Goal: Find specific page/section: Locate a particular part of the current website

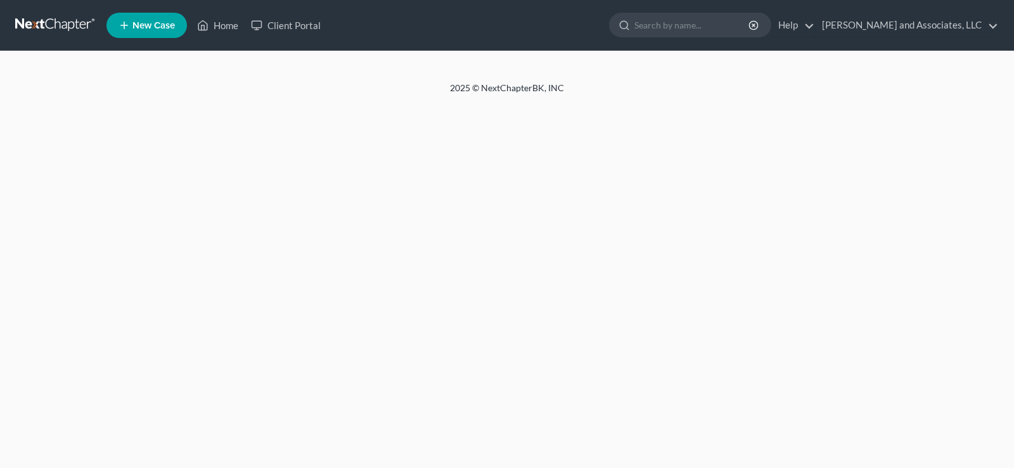
select select "1"
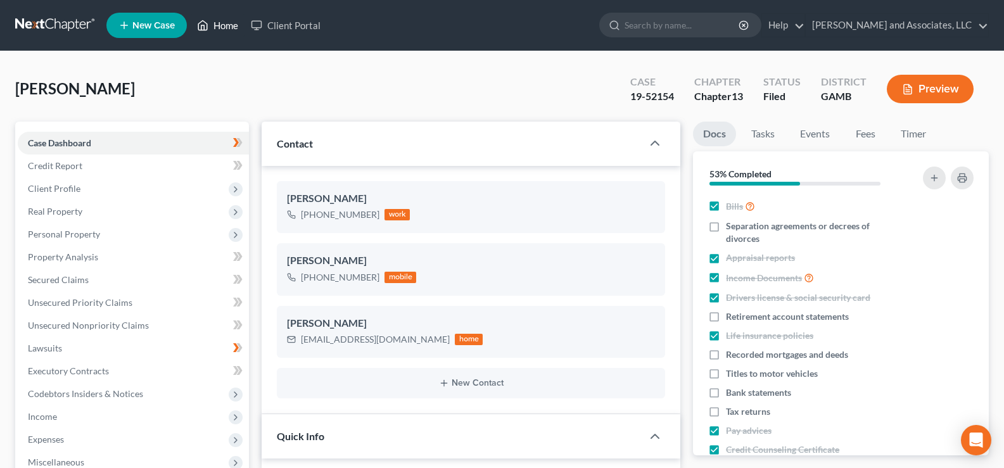
click at [229, 29] on link "Home" at bounding box center [218, 25] width 54 height 23
click at [230, 24] on link "Home" at bounding box center [218, 25] width 54 height 23
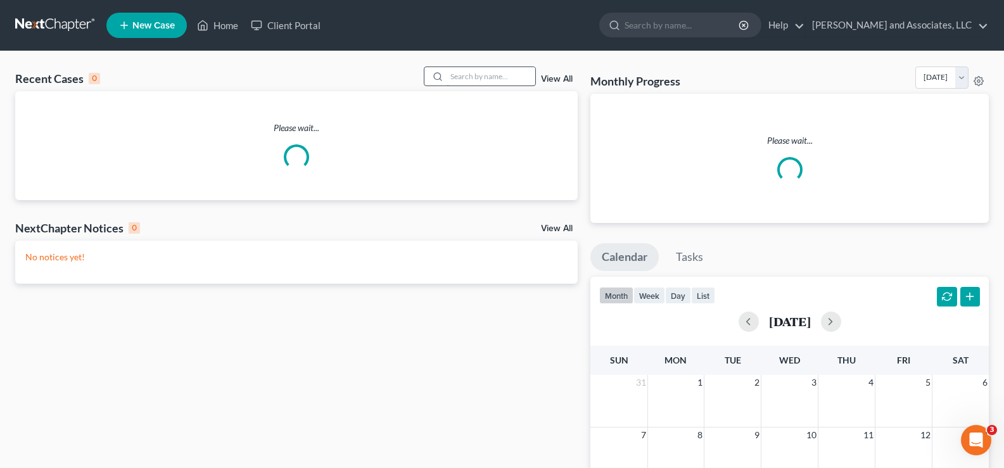
click at [455, 77] on input "search" at bounding box center [491, 76] width 89 height 18
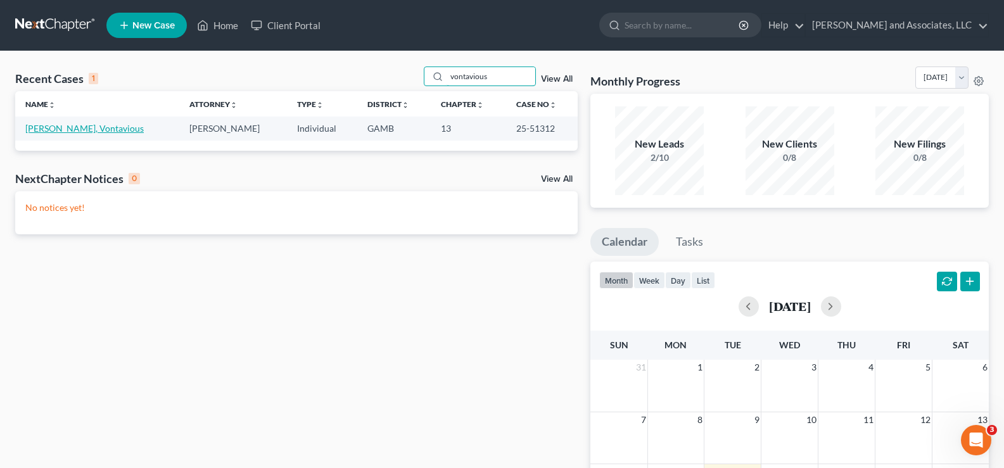
type input "vontavious"
click at [96, 132] on link "[PERSON_NAME], Vontavious" at bounding box center [84, 128] width 118 height 11
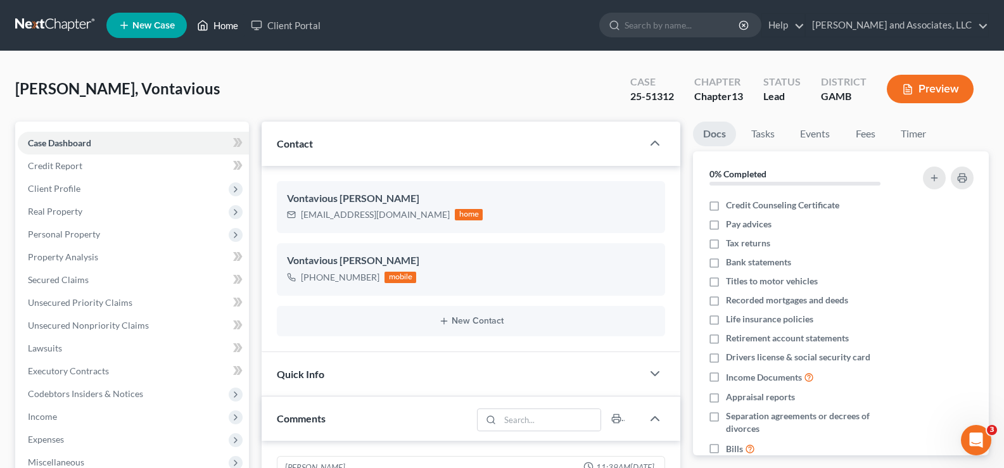
click at [219, 25] on link "Home" at bounding box center [218, 25] width 54 height 23
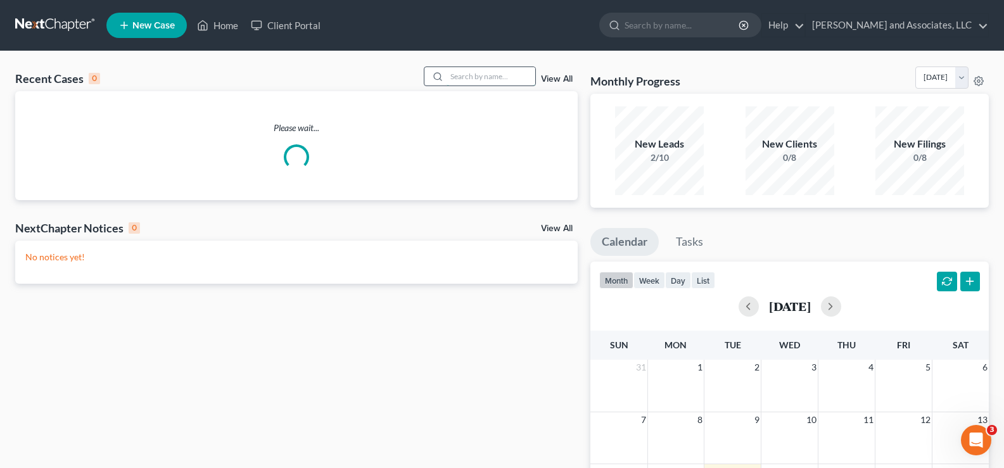
click at [489, 80] on input "search" at bounding box center [491, 76] width 89 height 18
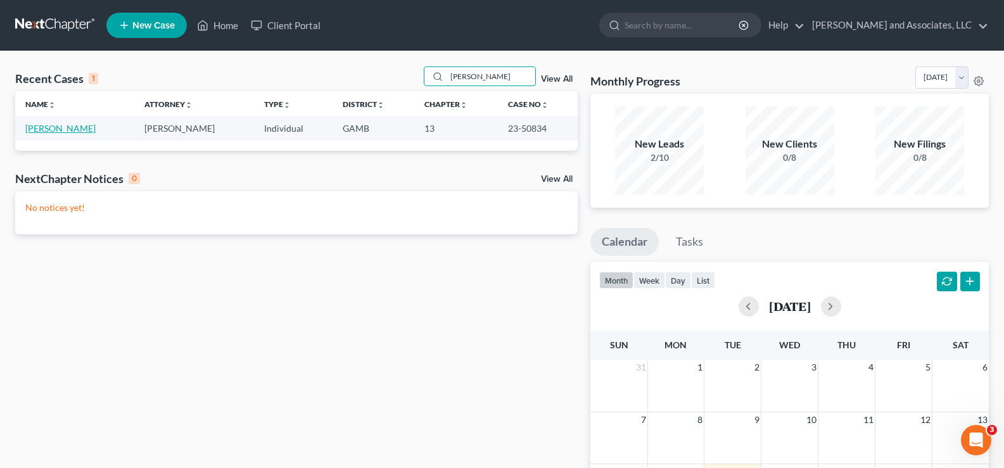
type input "jerry pitts"
click at [49, 130] on link "[PERSON_NAME]" at bounding box center [60, 128] width 70 height 11
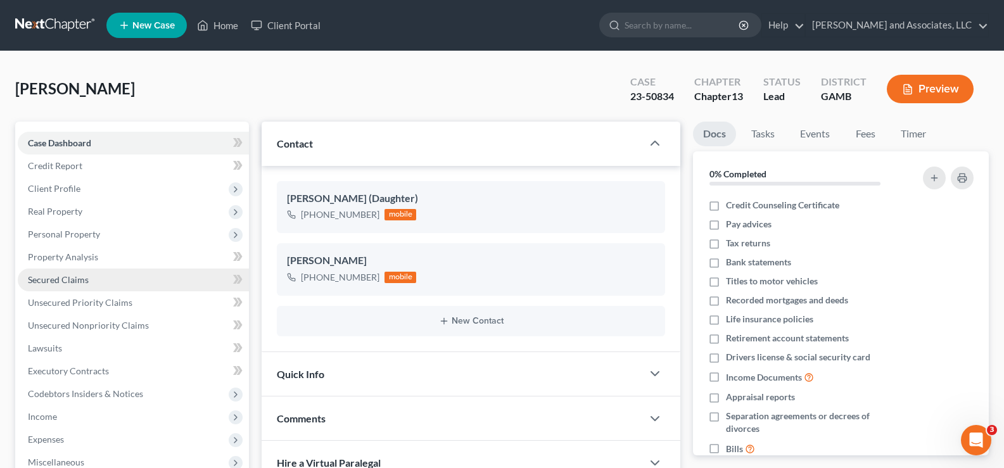
click at [66, 277] on span "Secured Claims" at bounding box center [58, 279] width 61 height 11
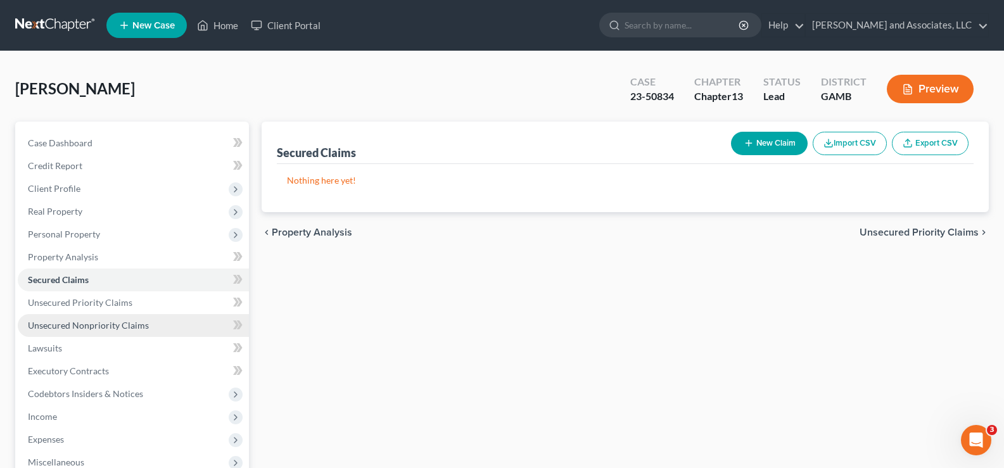
click at [57, 328] on span "Unsecured Nonpriority Claims" at bounding box center [88, 325] width 121 height 11
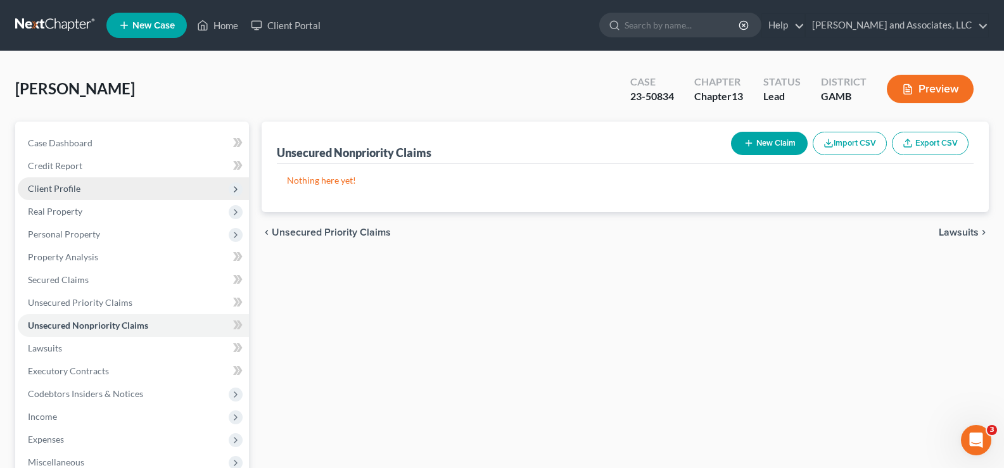
click at [62, 195] on span "Client Profile" at bounding box center [133, 188] width 231 height 23
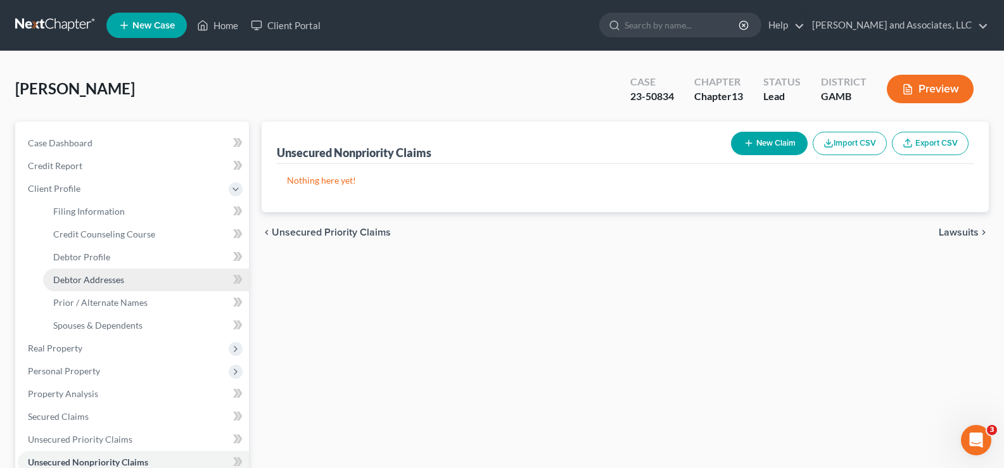
click at [92, 281] on span "Debtor Addresses" at bounding box center [88, 279] width 71 height 11
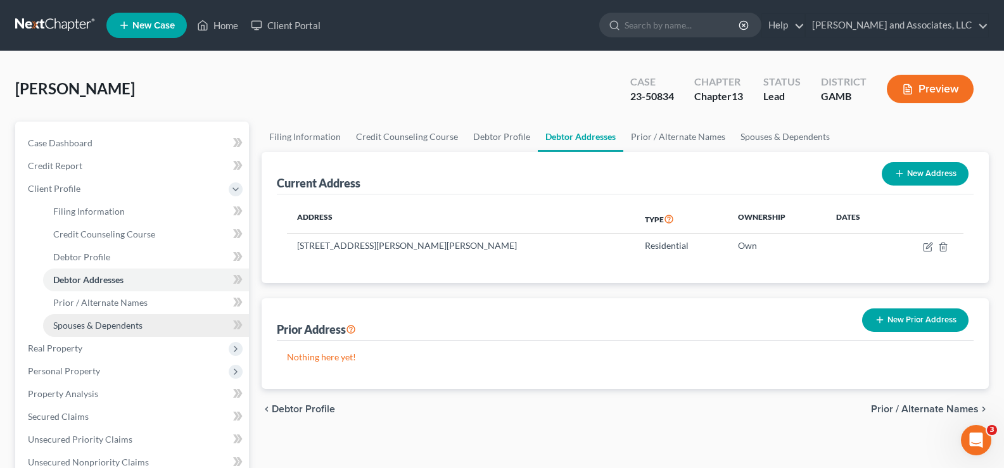
click at [110, 324] on span "Spouses & Dependents" at bounding box center [97, 325] width 89 height 11
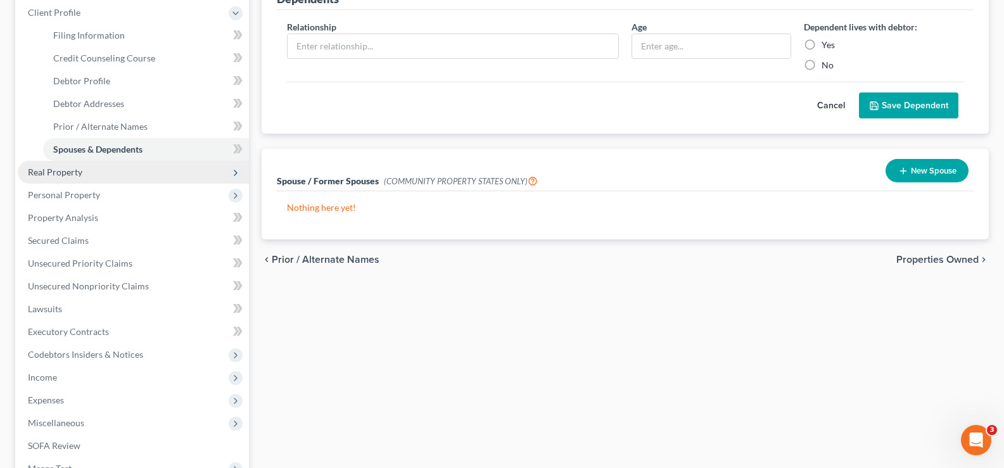
scroll to position [190, 0]
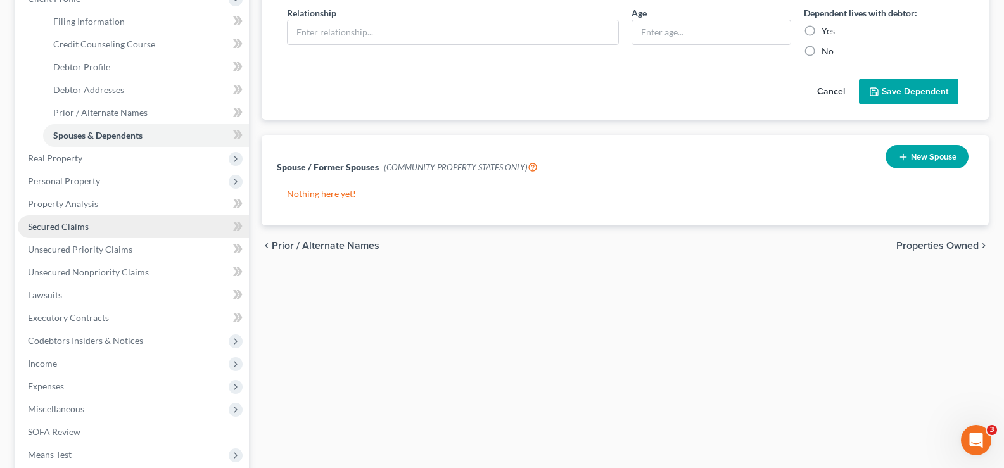
click at [84, 229] on span "Secured Claims" at bounding box center [58, 226] width 61 height 11
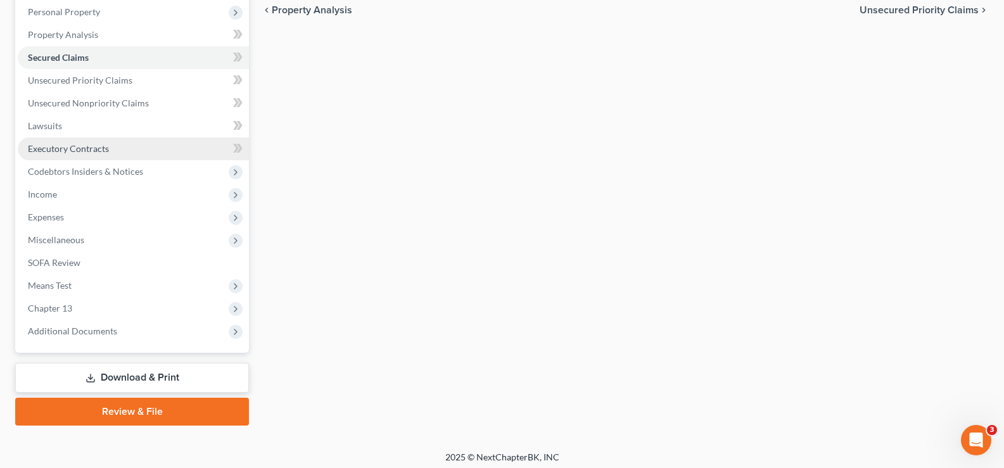
scroll to position [228, 0]
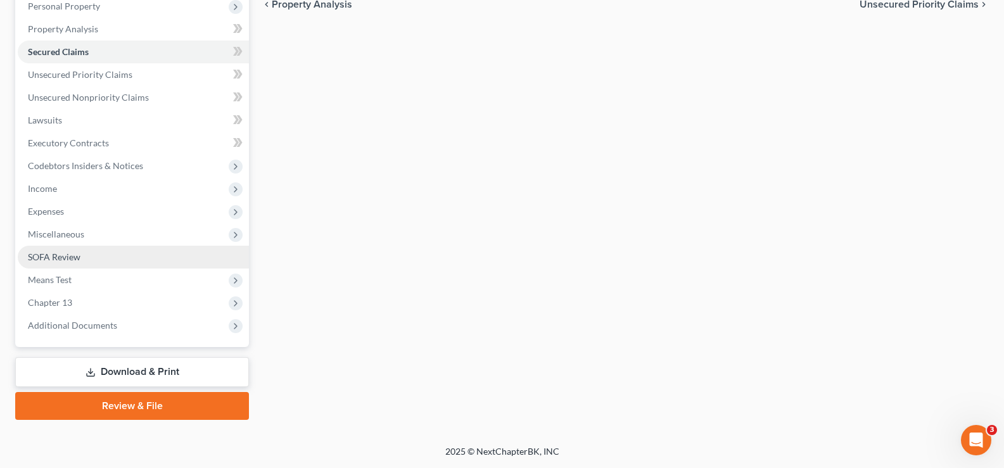
click at [45, 255] on span "SOFA Review" at bounding box center [54, 256] width 53 height 11
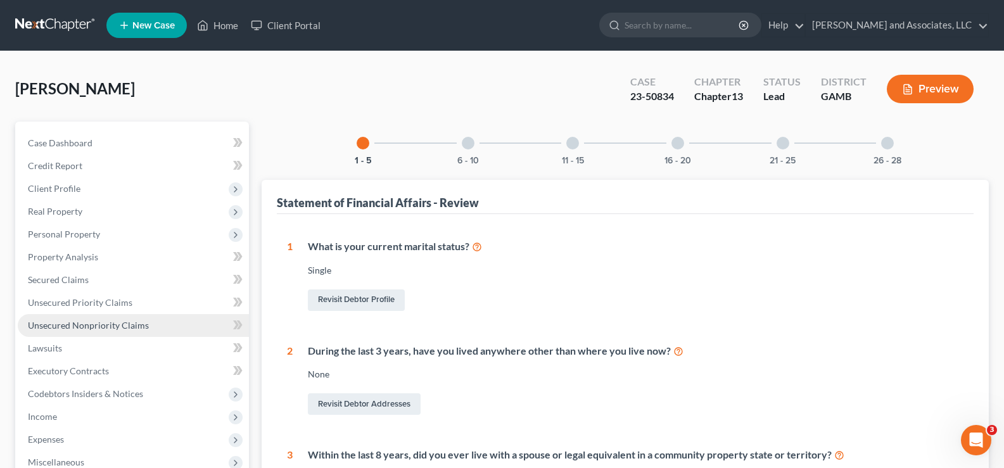
click at [53, 324] on span "Unsecured Nonpriority Claims" at bounding box center [88, 325] width 121 height 11
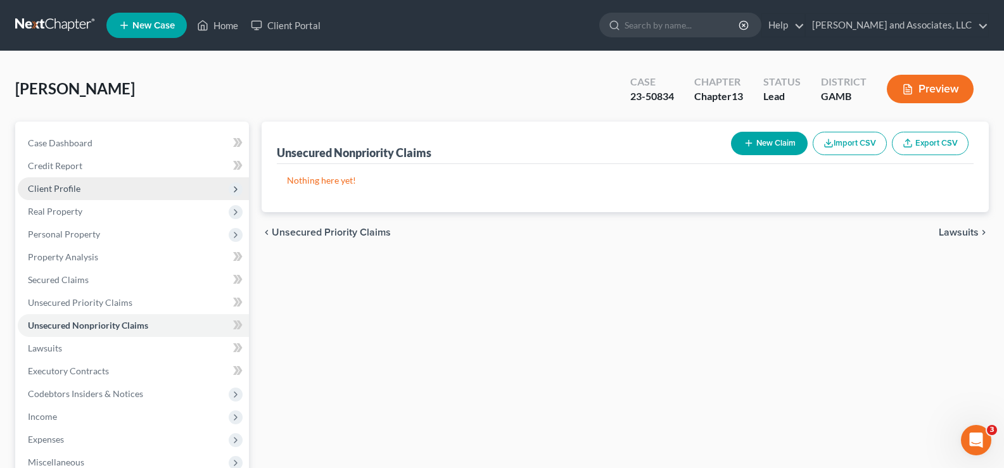
click at [69, 188] on span "Client Profile" at bounding box center [54, 188] width 53 height 11
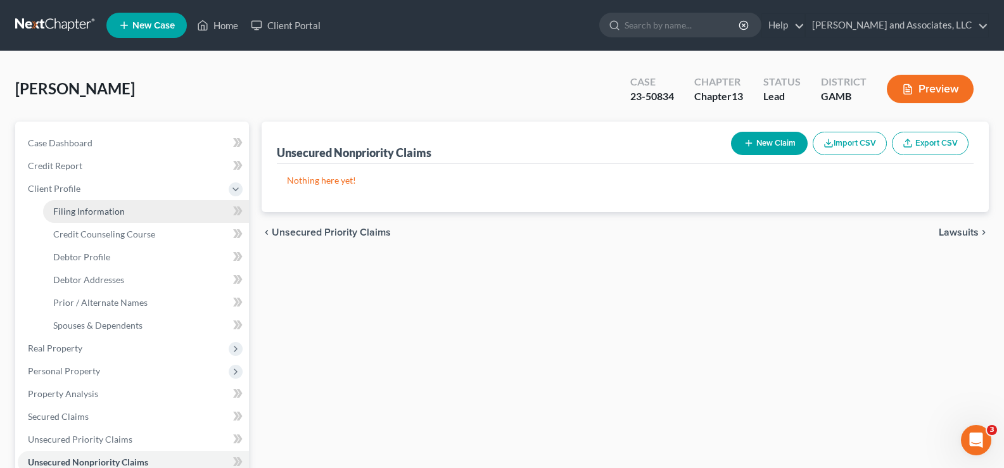
click at [79, 207] on span "Filing Information" at bounding box center [89, 211] width 72 height 11
select select "1"
select select "0"
select select "3"
select select "10"
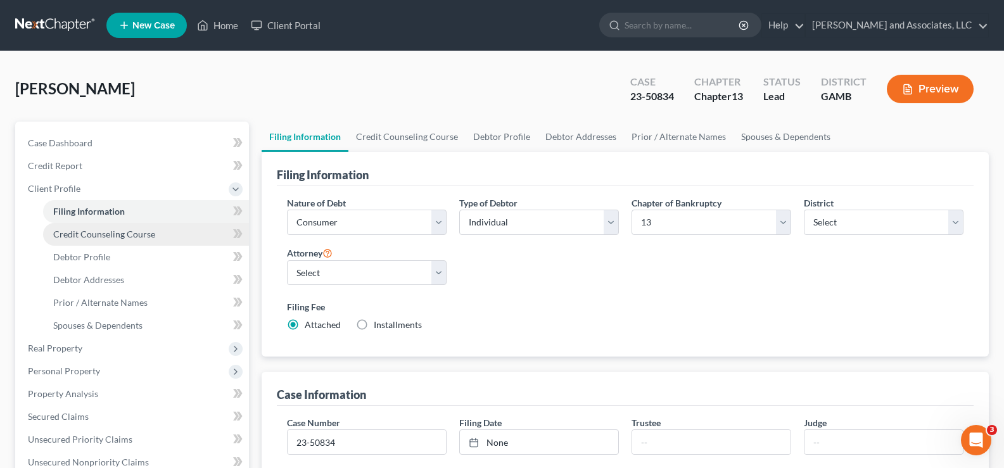
click at [79, 236] on span "Credit Counseling Course" at bounding box center [104, 234] width 102 height 11
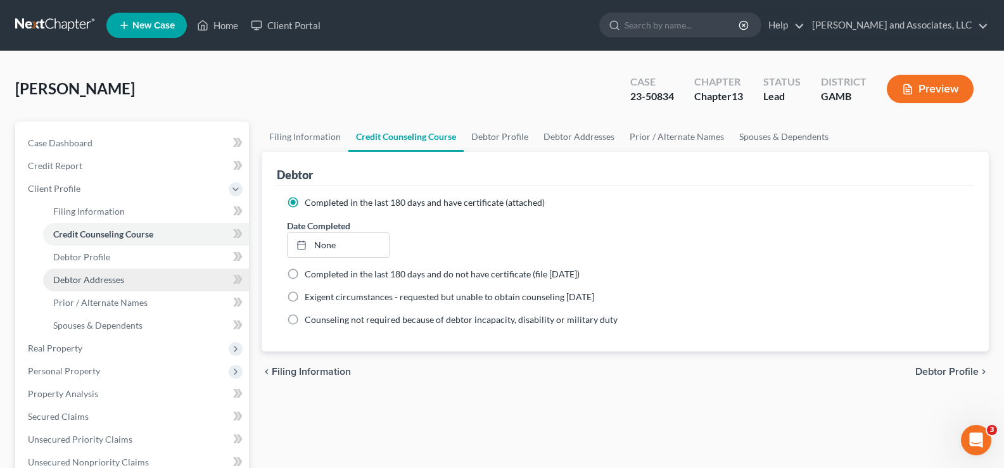
click at [78, 278] on span "Debtor Addresses" at bounding box center [88, 279] width 71 height 11
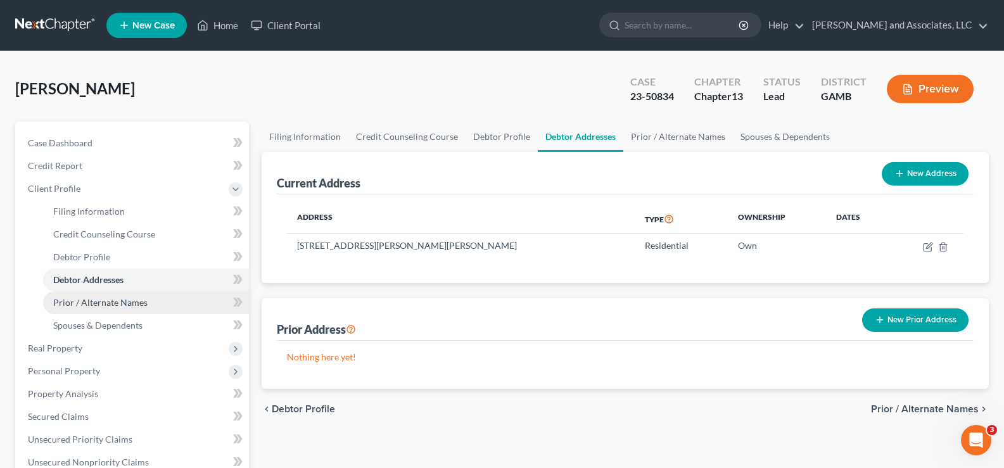
click at [92, 300] on span "Prior / Alternate Names" at bounding box center [100, 302] width 94 height 11
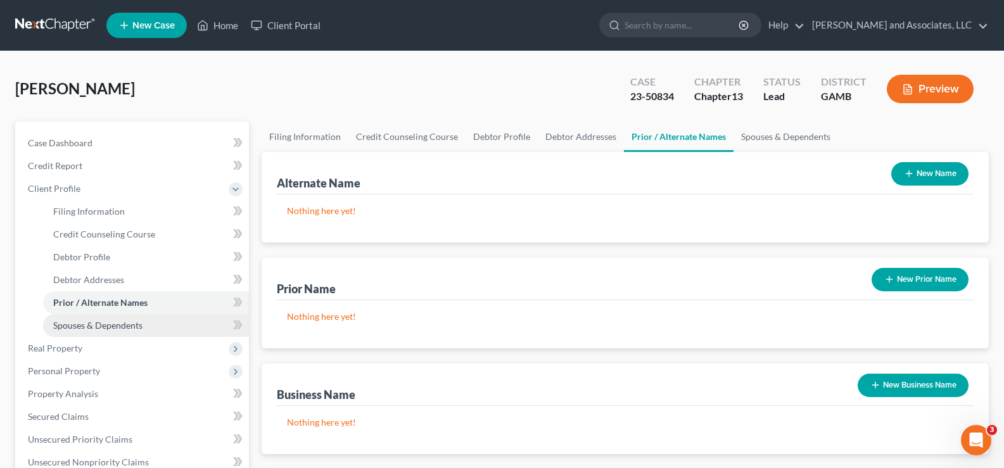
click at [89, 326] on span "Spouses & Dependents" at bounding box center [97, 325] width 89 height 11
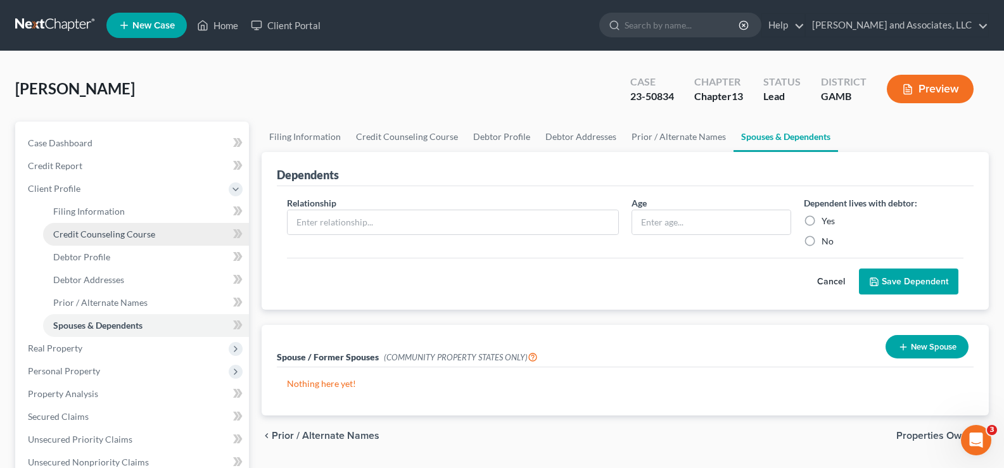
click at [75, 234] on span "Credit Counseling Course" at bounding box center [104, 234] width 102 height 11
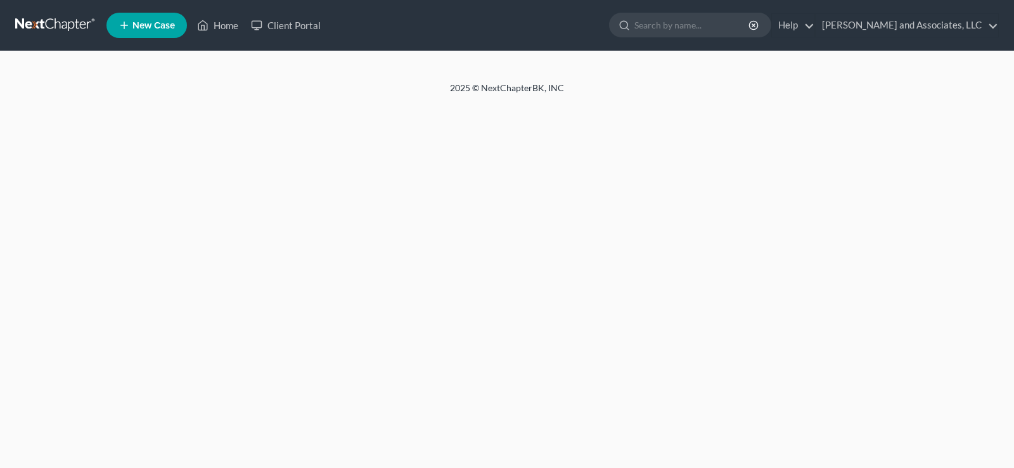
select select "1"
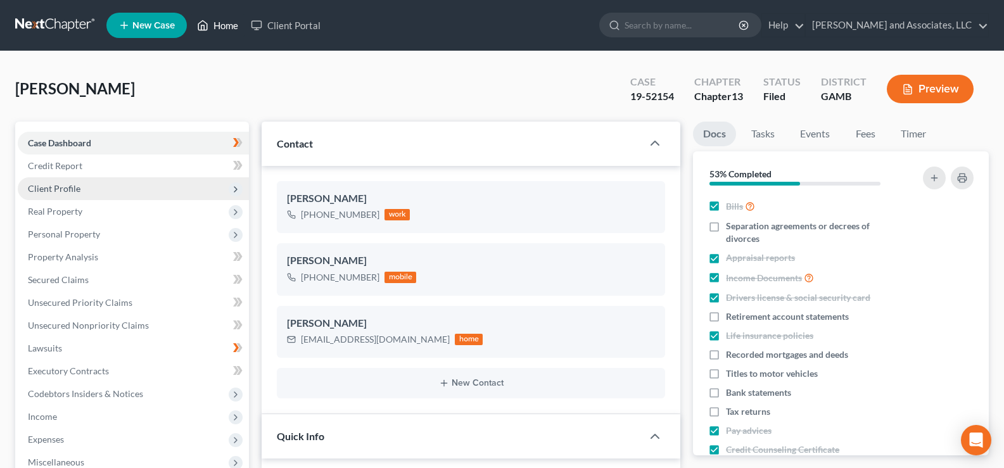
click at [227, 27] on link "Home" at bounding box center [218, 25] width 54 height 23
click at [228, 26] on link "Home" at bounding box center [218, 25] width 54 height 23
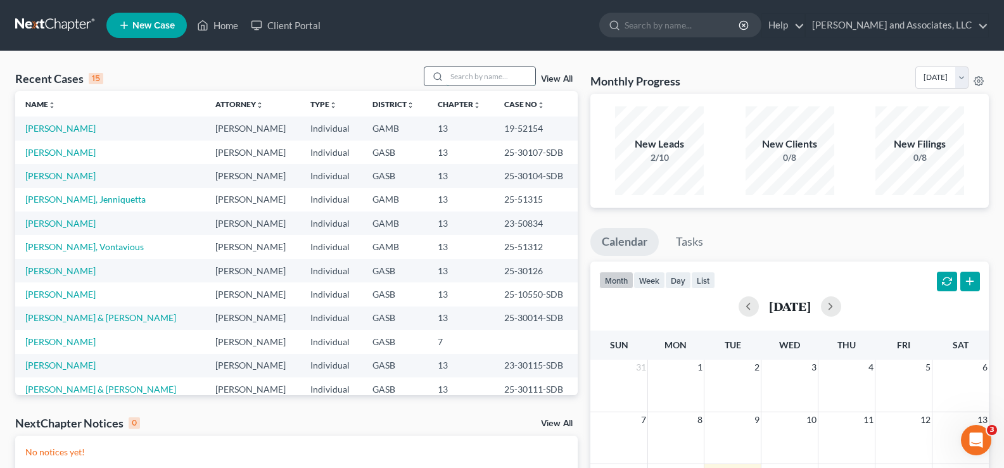
click at [480, 79] on input "search" at bounding box center [491, 76] width 89 height 18
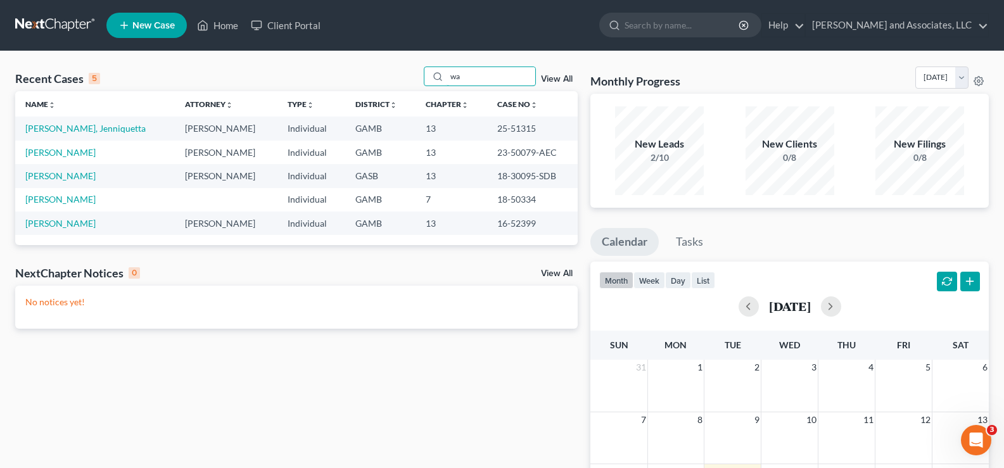
type input "w"
type input "tillman"
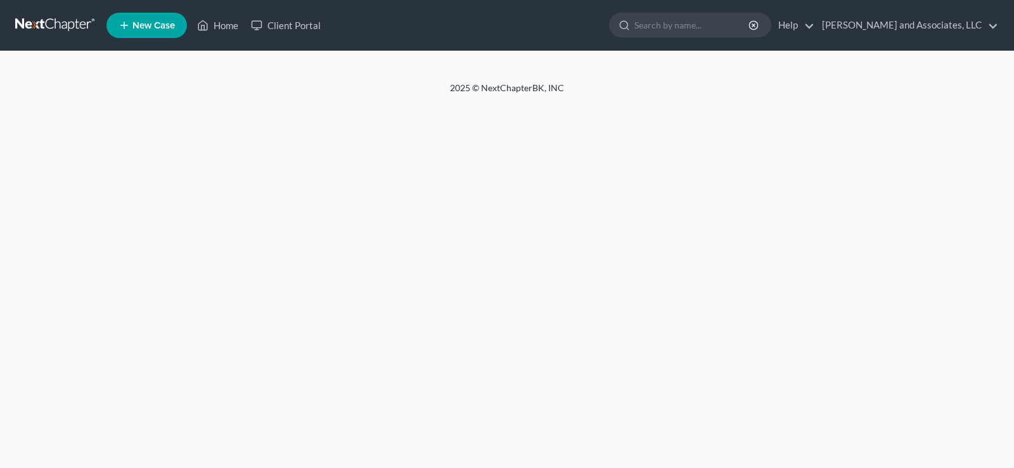
select select "1"
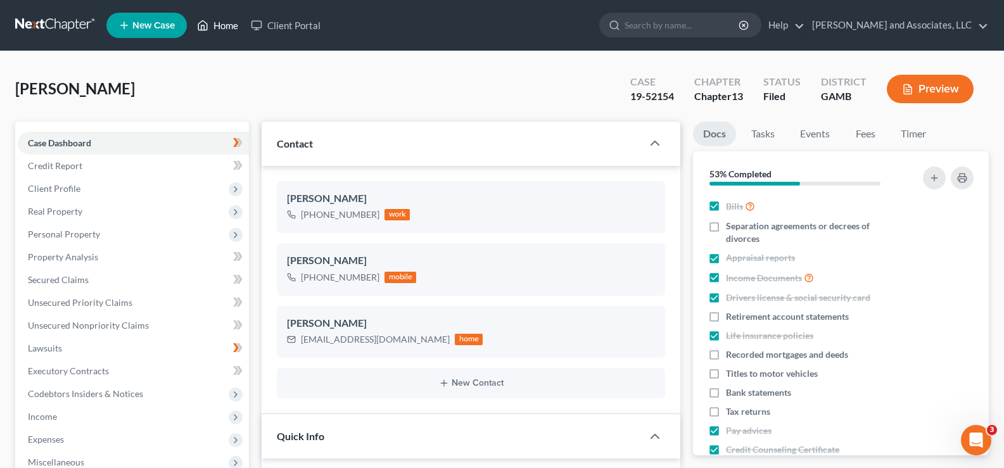
click at [233, 24] on link "Home" at bounding box center [218, 25] width 54 height 23
click at [234, 26] on link "Home" at bounding box center [218, 25] width 54 height 23
click at [226, 27] on link "Home" at bounding box center [218, 25] width 54 height 23
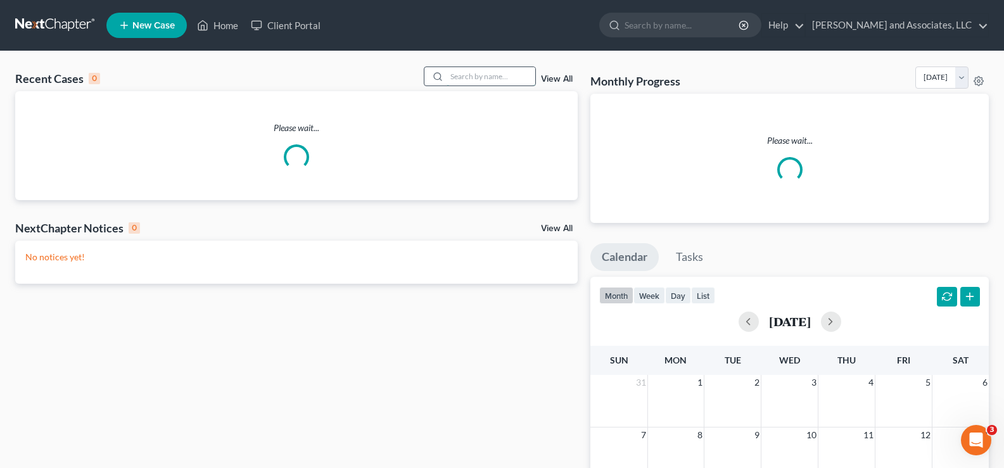
click at [521, 79] on input "search" at bounding box center [491, 76] width 89 height 18
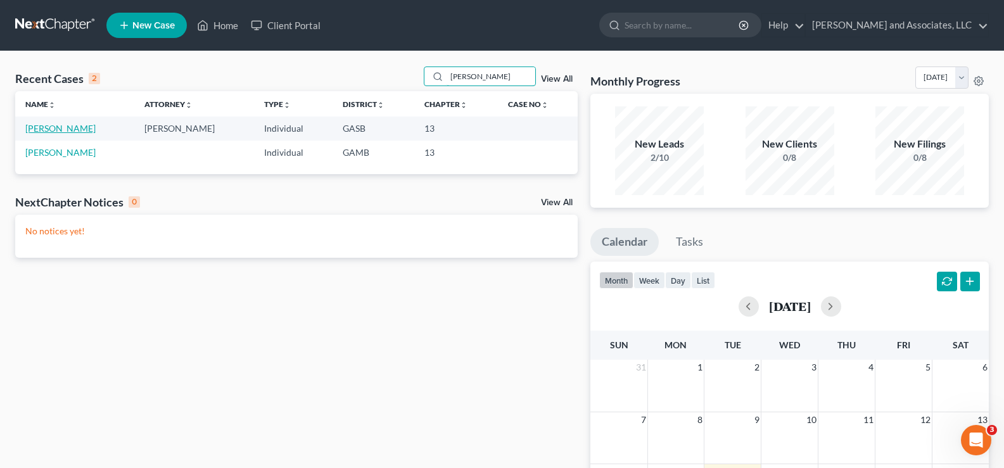
type input "[PERSON_NAME]"
click at [55, 128] on link "[PERSON_NAME]" at bounding box center [60, 128] width 70 height 11
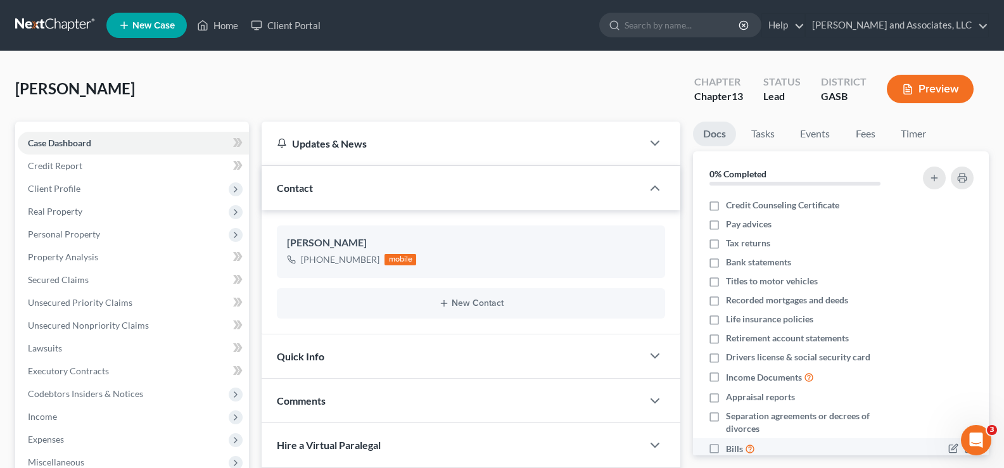
scroll to position [106, 0]
click at [70, 324] on span "Unsecured Nonpriority Claims" at bounding box center [88, 325] width 121 height 11
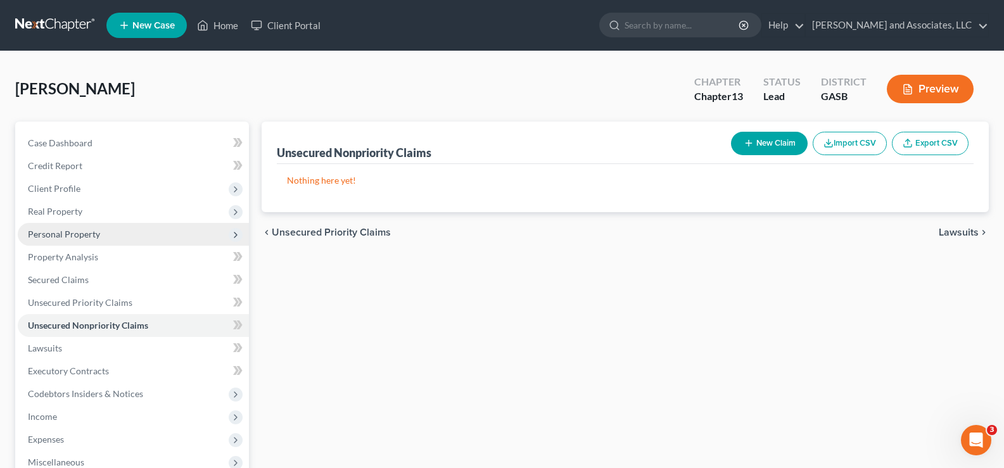
click at [76, 233] on span "Personal Property" at bounding box center [64, 234] width 72 height 11
